Goal: Find specific page/section: Find specific page/section

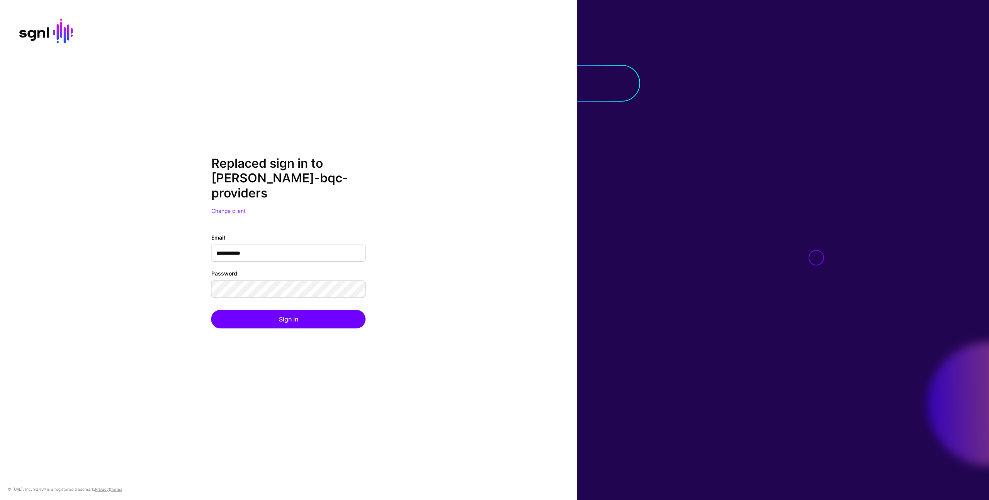
drag, startPoint x: 521, startPoint y: 184, endPoint x: 345, endPoint y: 302, distance: 212.2
click at [520, 185] on div "**********" at bounding box center [288, 250] width 577 height 188
click at [324, 312] on button "Sign In" at bounding box center [288, 319] width 155 height 19
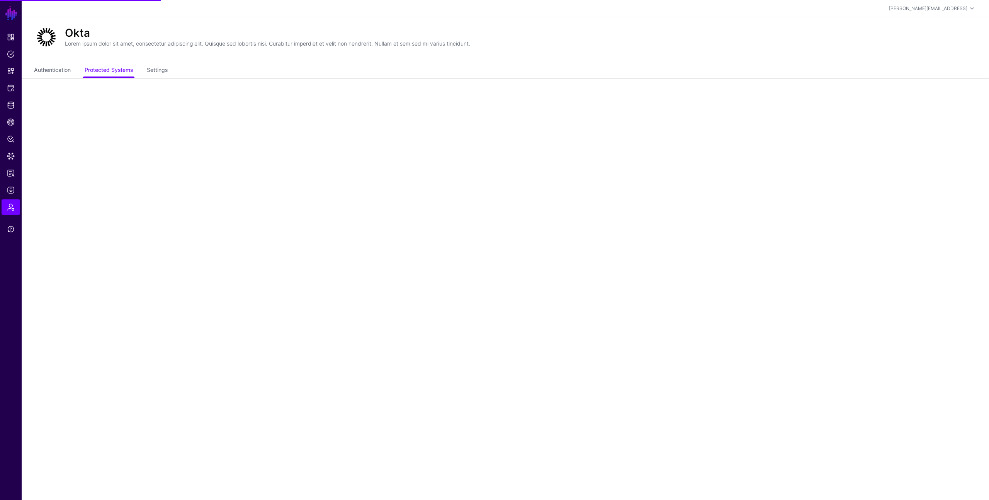
click at [60, 43] on div at bounding box center [46, 37] width 31 height 25
click at [14, 206] on span "Admin" at bounding box center [11, 207] width 8 height 8
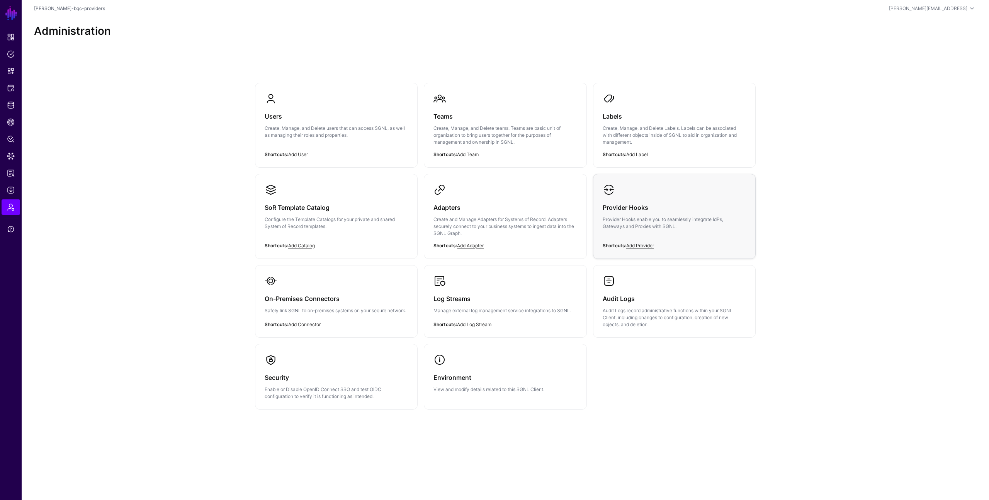
click at [640, 230] on div "Provider Hooks Provider Hooks enable you to seamlessly integrate IdPs, Gateways…" at bounding box center [674, 219] width 143 height 46
